Goal: Information Seeking & Learning: Learn about a topic

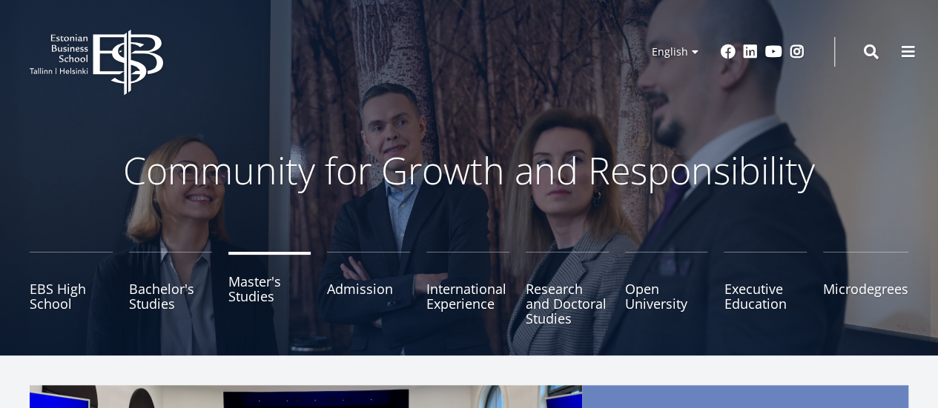
click at [234, 288] on link "Master's Studies" at bounding box center [269, 289] width 83 height 74
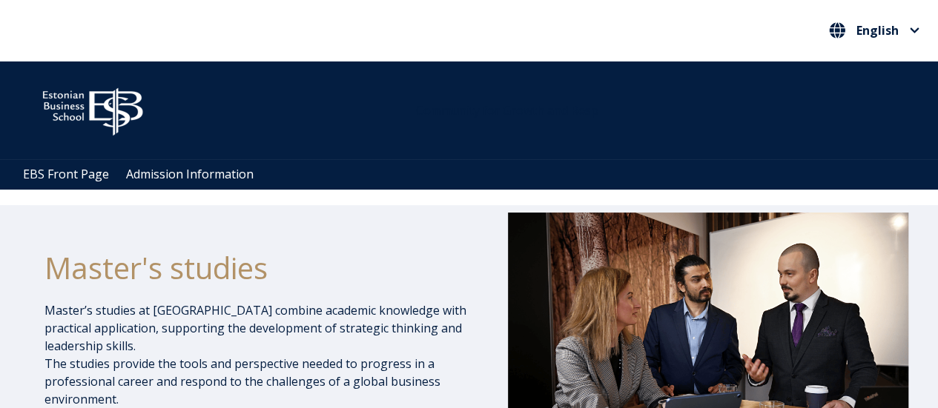
drag, startPoint x: 457, startPoint y: 162, endPoint x: 479, endPoint y: -1, distance: 163.9
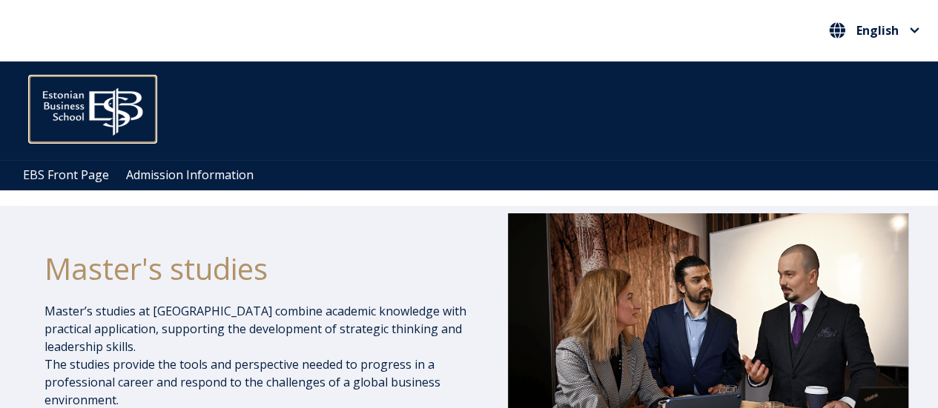
click at [98, 84] on img at bounding box center [93, 108] width 126 height 64
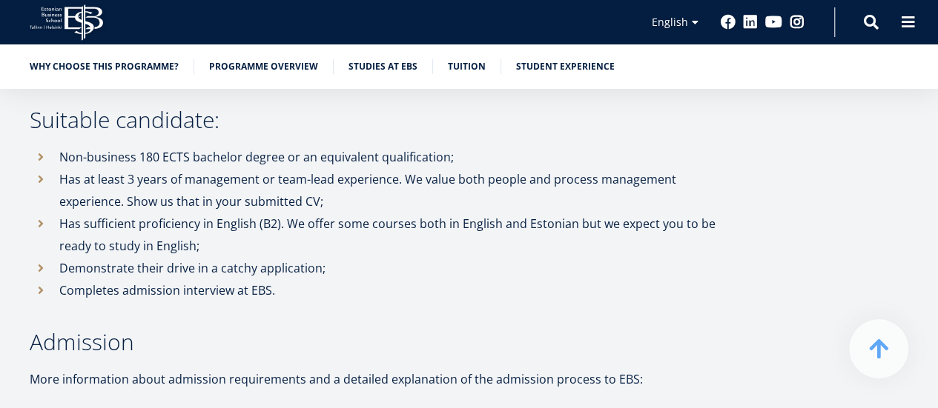
scroll to position [3158, 0]
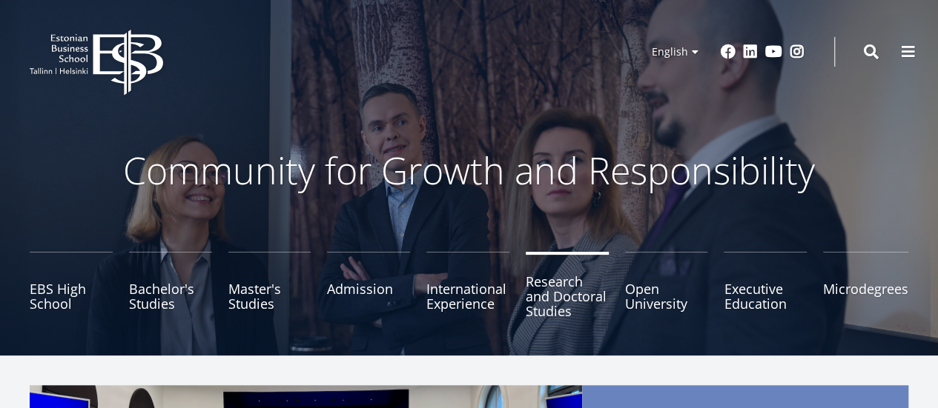
click at [552, 294] on link "Research and Doctoral Studies" at bounding box center [567, 289] width 83 height 74
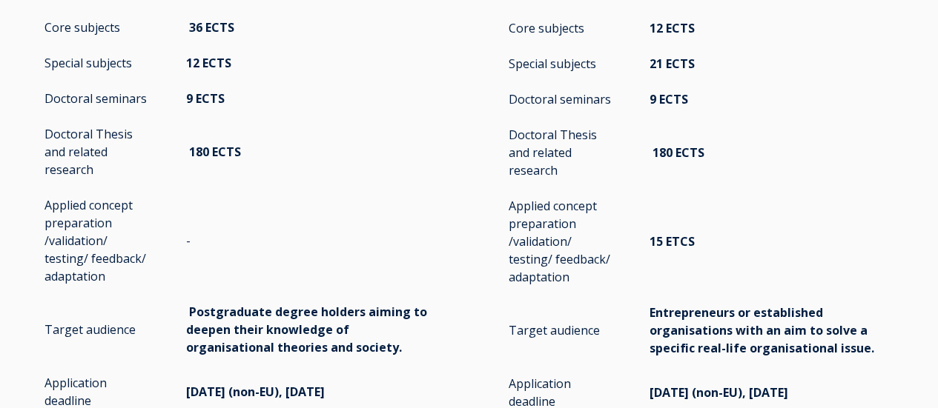
scroll to position [2891, 0]
